Goal: Task Accomplishment & Management: Manage account settings

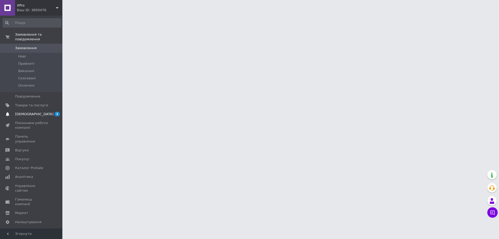
click at [33, 112] on span "[DEMOGRAPHIC_DATA]" at bounding box center [34, 114] width 38 height 5
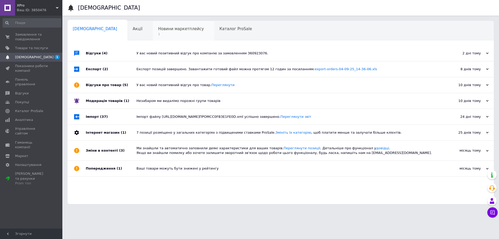
click at [153, 37] on div "Новини маркетплейсу 1" at bounding box center [183, 31] width 61 height 20
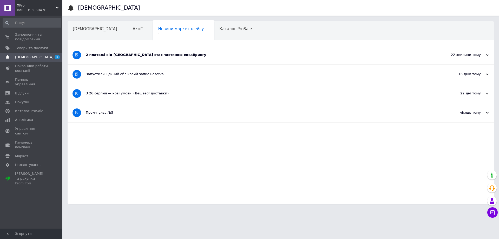
click at [155, 53] on div "2 платежі від [GEOGRAPHIC_DATA] стає частиною еквайрингу" at bounding box center [261, 54] width 351 height 5
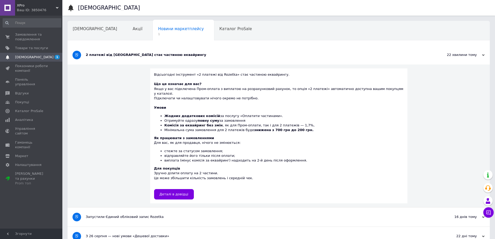
click at [255, 60] on div "2 платежі від [GEOGRAPHIC_DATA] стає частиною еквайрингу" at bounding box center [259, 54] width 347 height 19
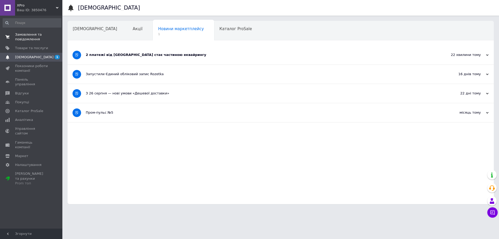
click at [27, 39] on span "Замовлення та повідомлення" at bounding box center [31, 36] width 33 height 9
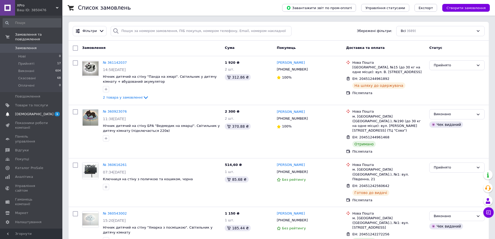
click at [40, 112] on span "[DEMOGRAPHIC_DATA]" at bounding box center [31, 114] width 33 height 5
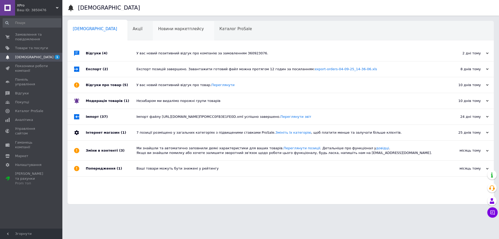
click at [158, 30] on span "Новини маркетплейсу" at bounding box center [181, 28] width 46 height 5
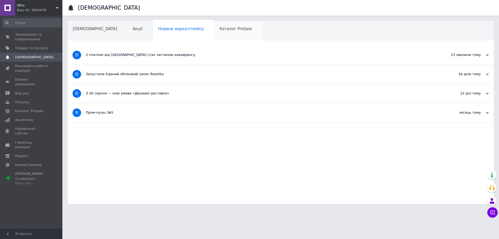
click at [227, 28] on div "Каталог ProSale" at bounding box center [238, 31] width 48 height 20
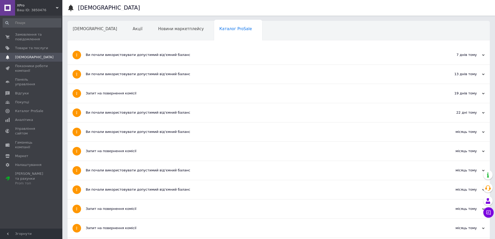
click at [124, 41] on div "Навчання та заходи" at bounding box center [96, 51] width 57 height 20
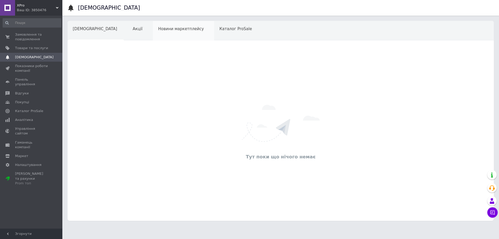
click at [153, 35] on div "Новини маркетплейсу" at bounding box center [183, 31] width 61 height 20
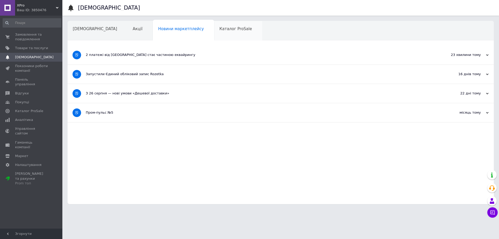
click at [218, 34] on div "Каталог ProSale" at bounding box center [238, 31] width 48 height 20
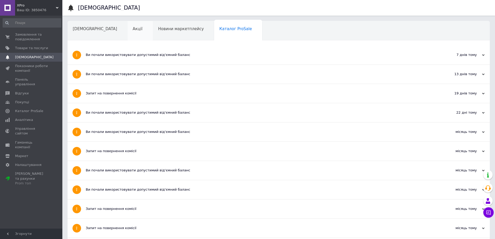
click at [128, 35] on div "Акції" at bounding box center [140, 31] width 25 height 20
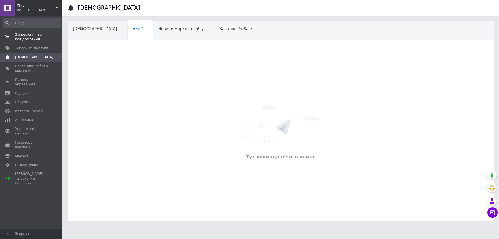
click at [29, 42] on link "Замовлення та повідомлення 0 0" at bounding box center [32, 37] width 64 height 14
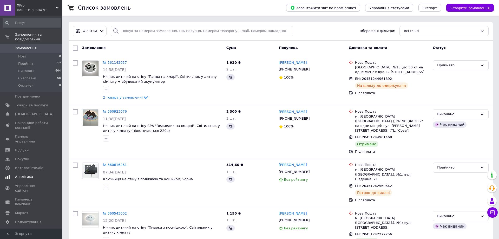
click at [38, 172] on link "Аналітика" at bounding box center [32, 176] width 64 height 9
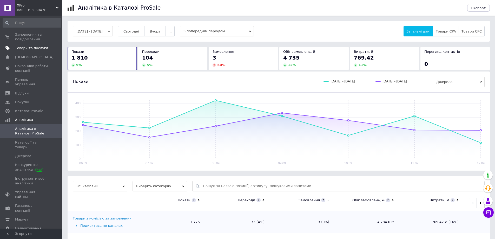
click at [30, 49] on span "Товари та послуги" at bounding box center [31, 48] width 33 height 5
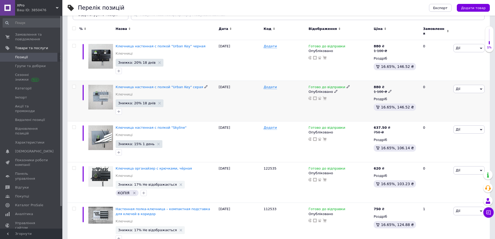
scroll to position [156, 0]
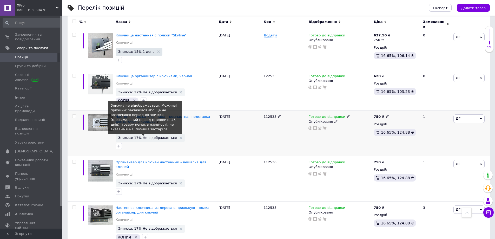
click at [142, 136] on span "Знижка: 17% Не відображається" at bounding box center [147, 137] width 59 height 3
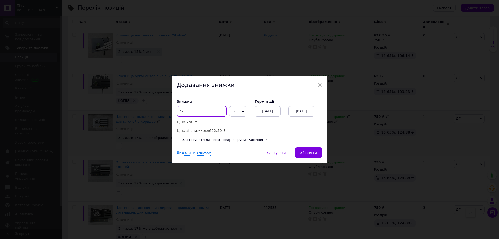
click at [204, 111] on input "17" at bounding box center [202, 111] width 50 height 10
drag, startPoint x: 204, startPoint y: 111, endPoint x: 159, endPoint y: 111, distance: 45.2
click at [159, 111] on div "× Додавання знижки Знижка 17 % ₴ Ціна: 750 ₴ Ціна зі знижкою: 622.50 ₴ Термін д…" at bounding box center [249, 119] width 499 height 239
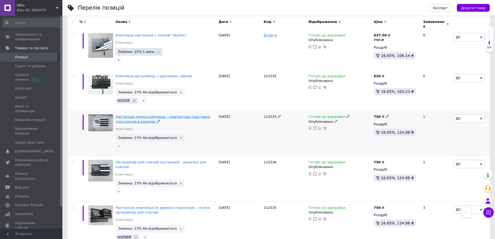
click at [158, 115] on span "Настенная полка-ключница – компактная подставка для ключей в коридор" at bounding box center [163, 119] width 95 height 9
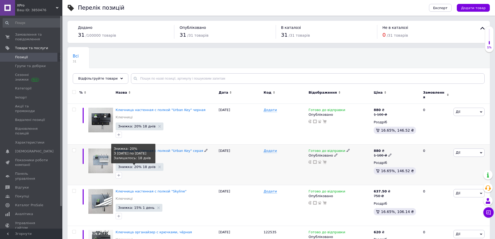
click at [134, 165] on span "Знижка: 20% 18 днів" at bounding box center [136, 166] width 37 height 3
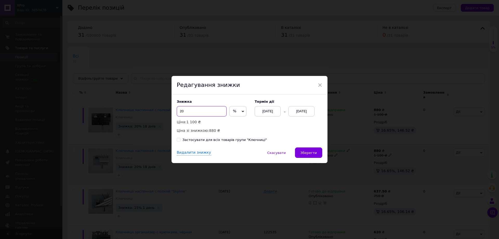
click at [211, 108] on input "20" at bounding box center [202, 111] width 50 height 10
drag, startPoint x: 197, startPoint y: 111, endPoint x: 172, endPoint y: 111, distance: 24.9
click at [172, 111] on div "Знижка 20 % ₴ Ціна: 1 100 ₴ Ціна зі знижкою: 880 ₴ Термін дії [DATE] [DATE] Зас…" at bounding box center [249, 120] width 156 height 53
type input "10"
click at [304, 108] on div "[DATE]" at bounding box center [301, 111] width 26 height 10
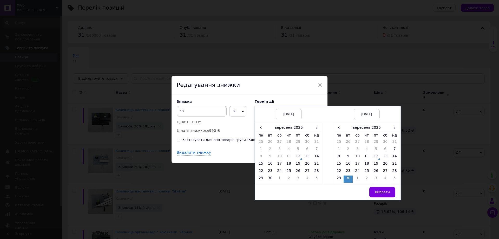
click at [291, 114] on div "[DATE]" at bounding box center [289, 114] width 26 height 10
click at [305, 101] on label "Термін дії" at bounding box center [289, 101] width 68 height 4
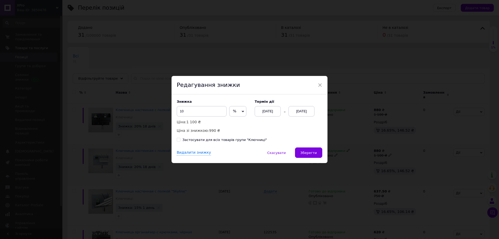
click at [178, 140] on input "Застосувати для всіх товарів групи "Ключниці"" at bounding box center [178, 139] width 3 height 3
checkbox input "true"
click at [311, 152] on span "Зберегти" at bounding box center [308, 153] width 16 height 4
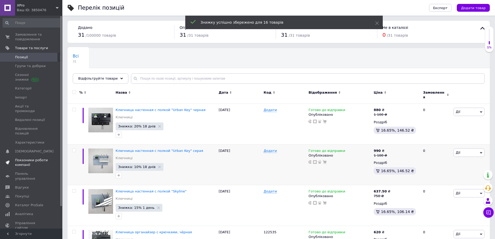
click at [39, 158] on span "Показники роботи компанії" at bounding box center [31, 162] width 33 height 9
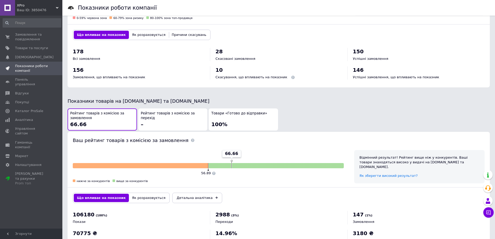
scroll to position [217, 0]
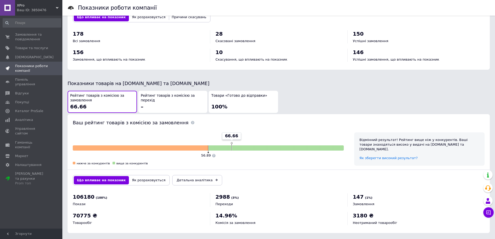
drag, startPoint x: 240, startPoint y: 132, endPoint x: 264, endPoint y: 127, distance: 23.8
click at [255, 132] on div "66.66 56.89 нижче за конкурентів вище за конкурентів" at bounding box center [208, 148] width 271 height 33
click at [280, 127] on div "66.66 56.89 нижче за конкурентів вище за конкурентів" at bounding box center [208, 149] width 281 height 44
